Goal: Transaction & Acquisition: Download file/media

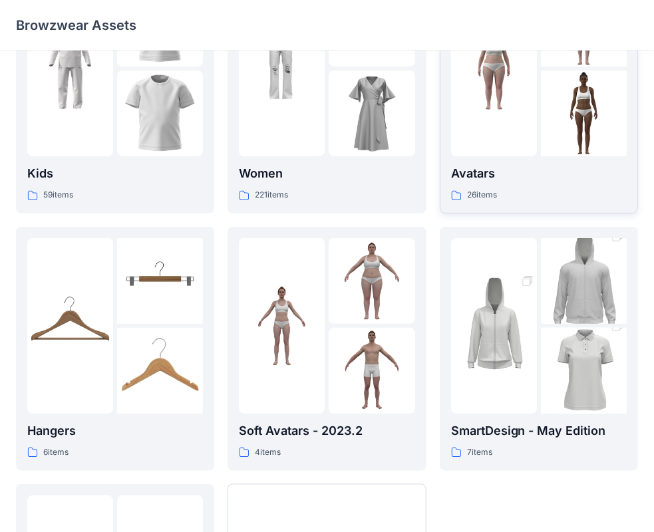
scroll to position [85, 0]
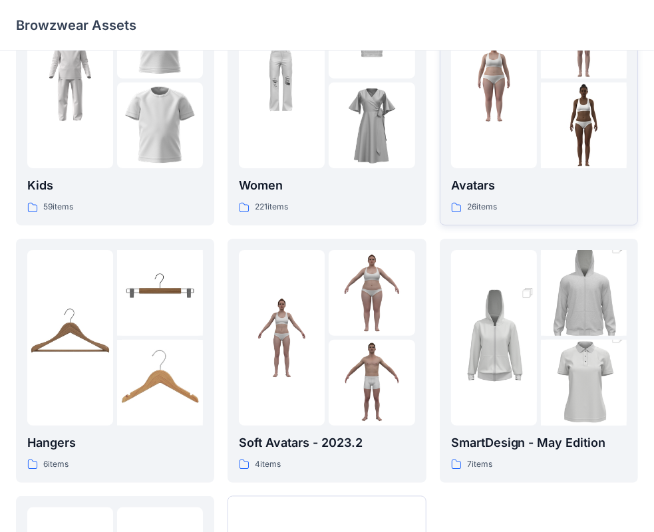
click at [544, 113] on img at bounding box center [584, 125] width 86 height 86
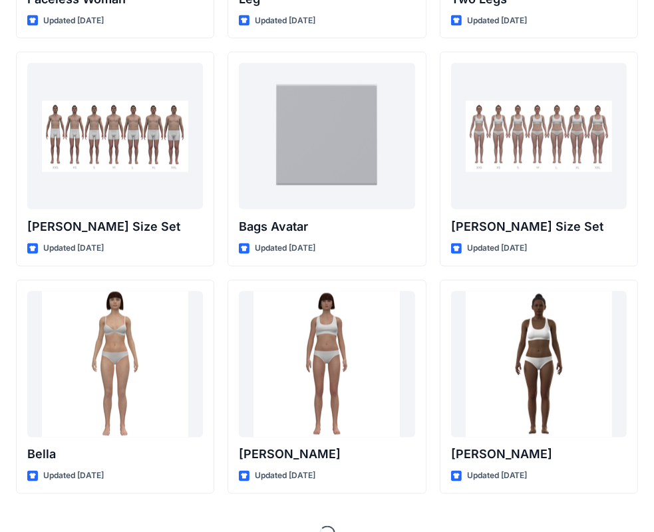
scroll to position [1407, 0]
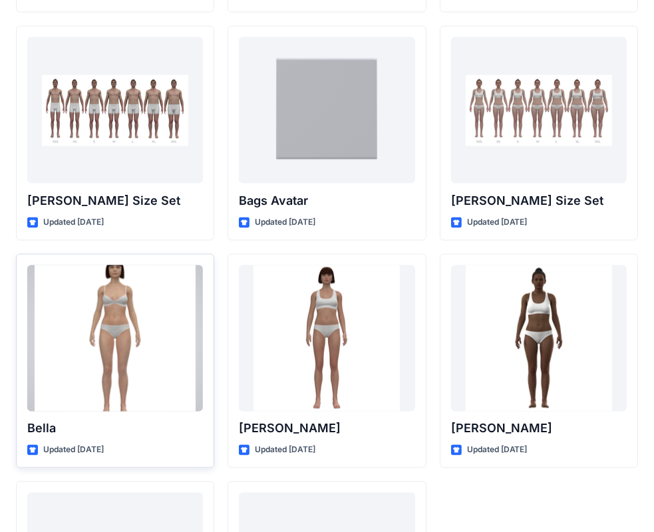
click at [141, 348] on div at bounding box center [115, 338] width 176 height 146
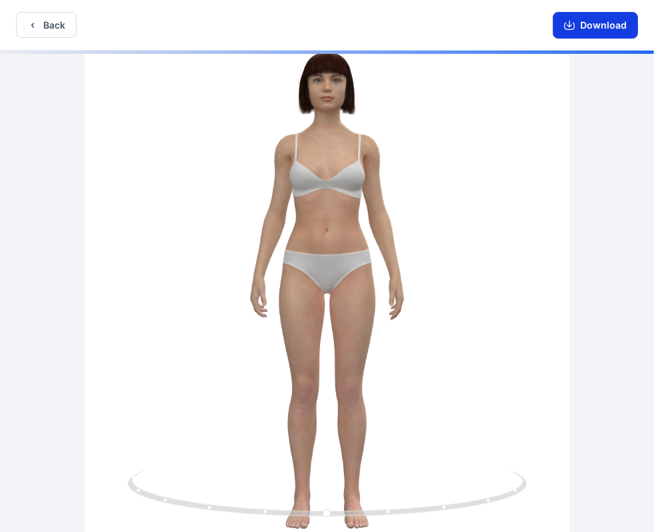
click at [600, 24] on button "Download" at bounding box center [595, 25] width 85 height 27
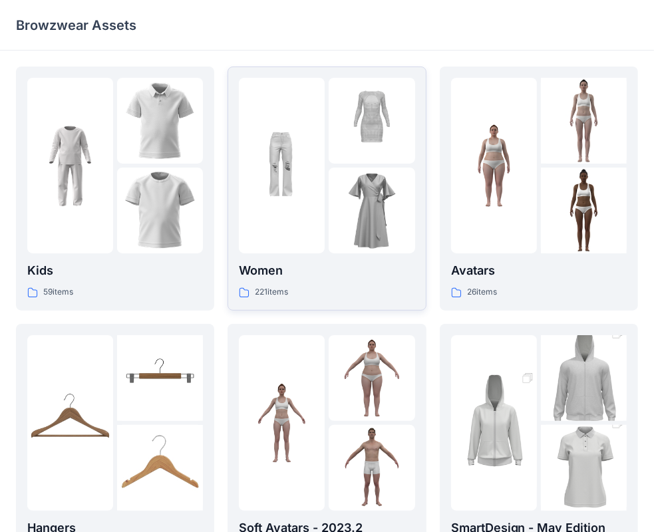
click at [356, 219] on img at bounding box center [371, 211] width 86 height 86
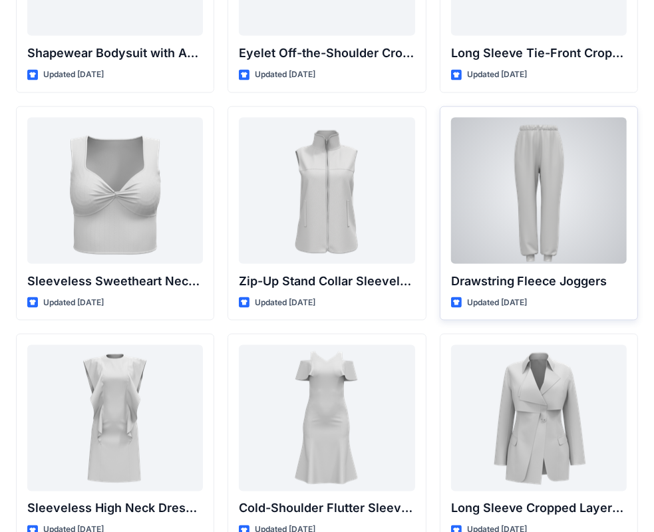
scroll to position [4515, 0]
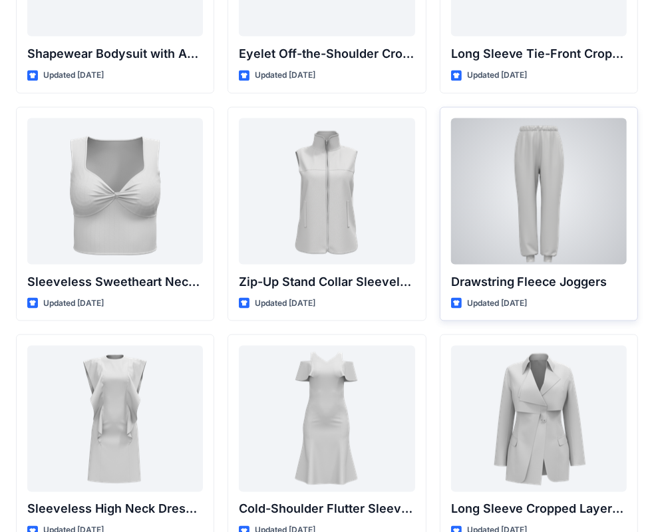
click at [580, 168] on div at bounding box center [539, 191] width 176 height 146
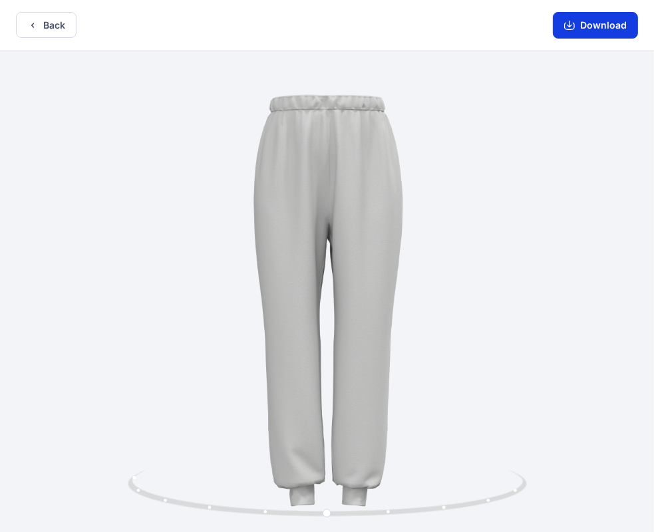
click at [604, 21] on button "Download" at bounding box center [595, 25] width 85 height 27
